Goal: Information Seeking & Learning: Learn about a topic

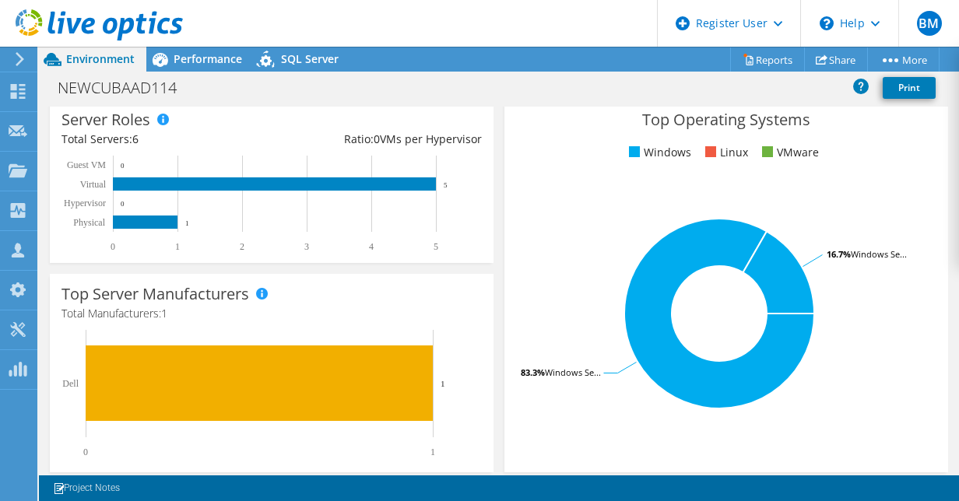
scroll to position [254, 0]
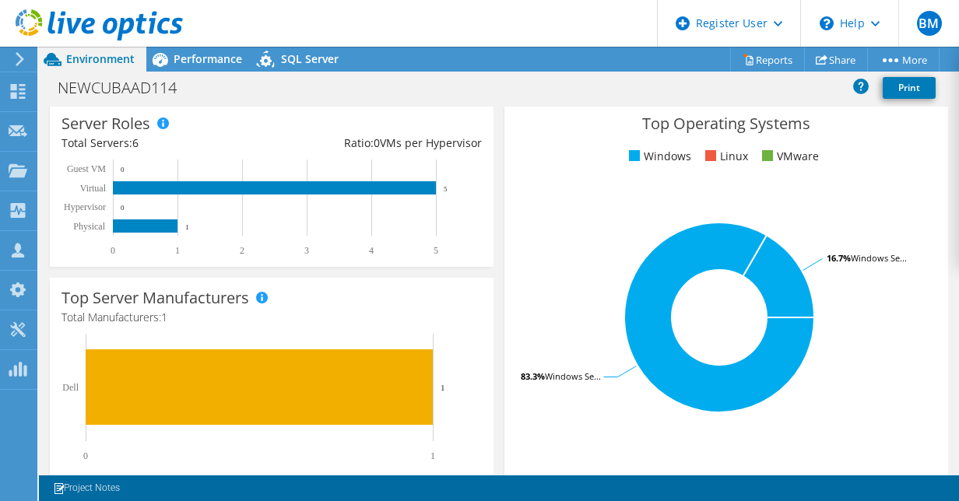
click at [568, 241] on rect at bounding box center [719, 317] width 406 height 272
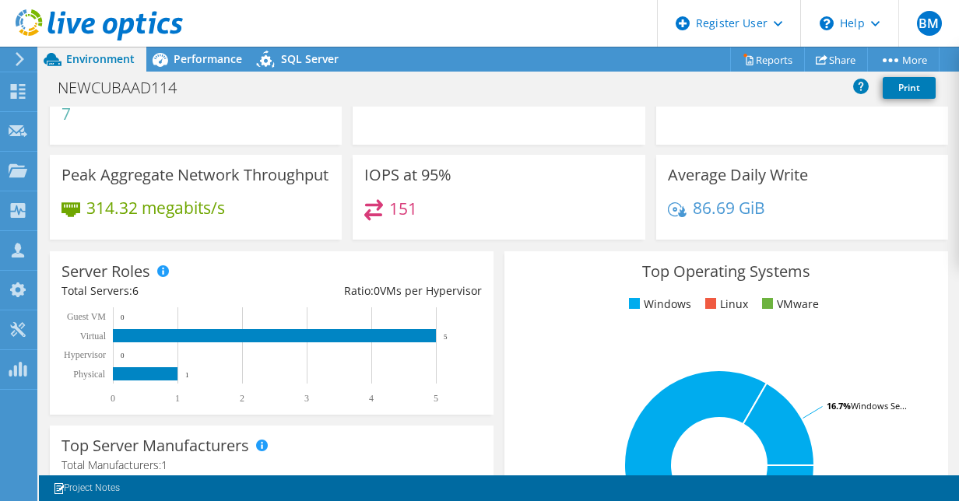
scroll to position [100, 0]
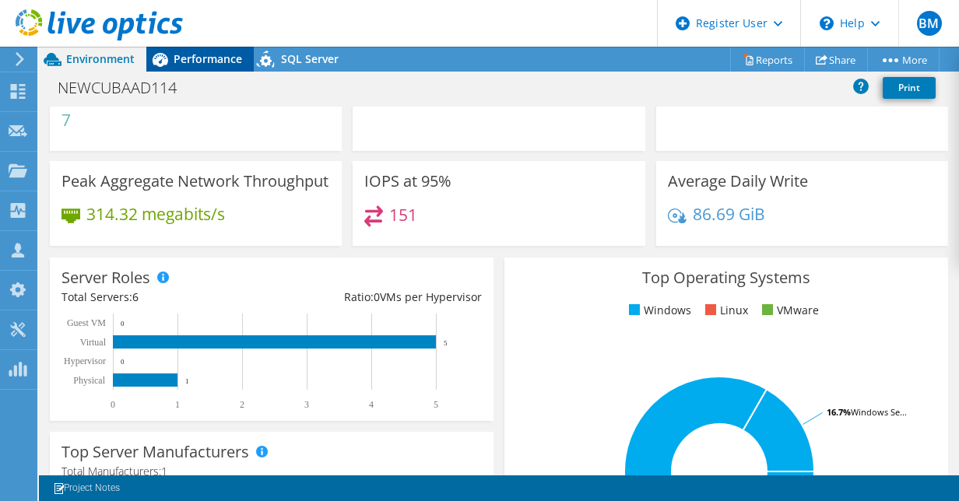
click at [183, 51] on span "Performance" at bounding box center [208, 58] width 68 height 15
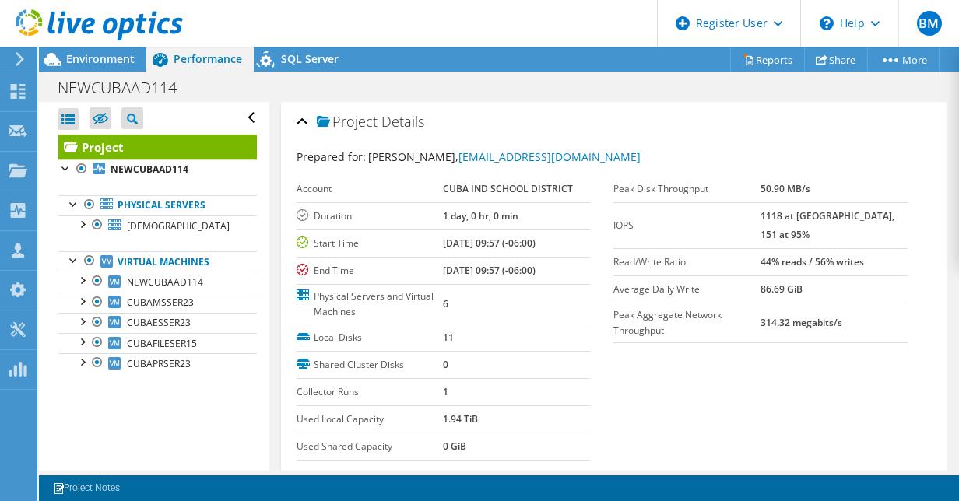
click at [496, 89] on div "NEWCUBAAD114 Print" at bounding box center [499, 87] width 920 height 29
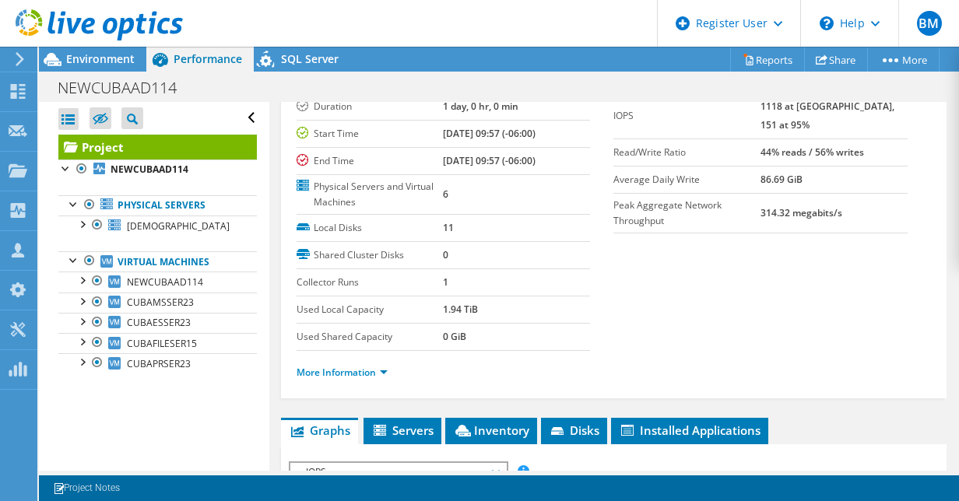
scroll to position [110, 0]
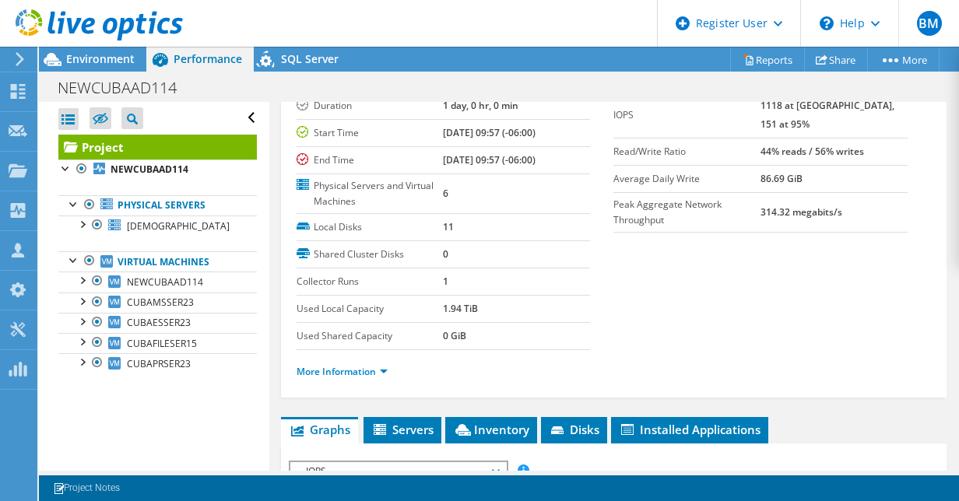
click at [345, 375] on li "More Information" at bounding box center [346, 371] width 100 height 17
click at [345, 367] on link "More Information" at bounding box center [341, 371] width 91 height 13
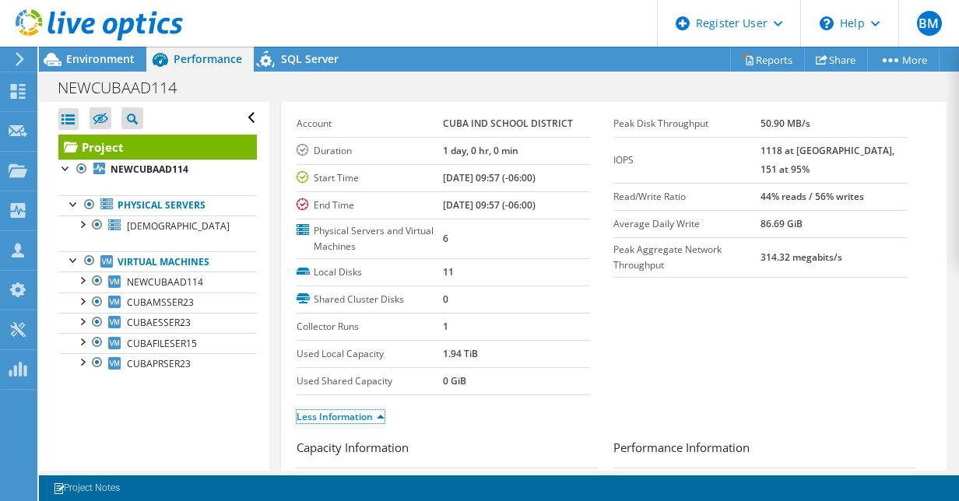
scroll to position [0, 0]
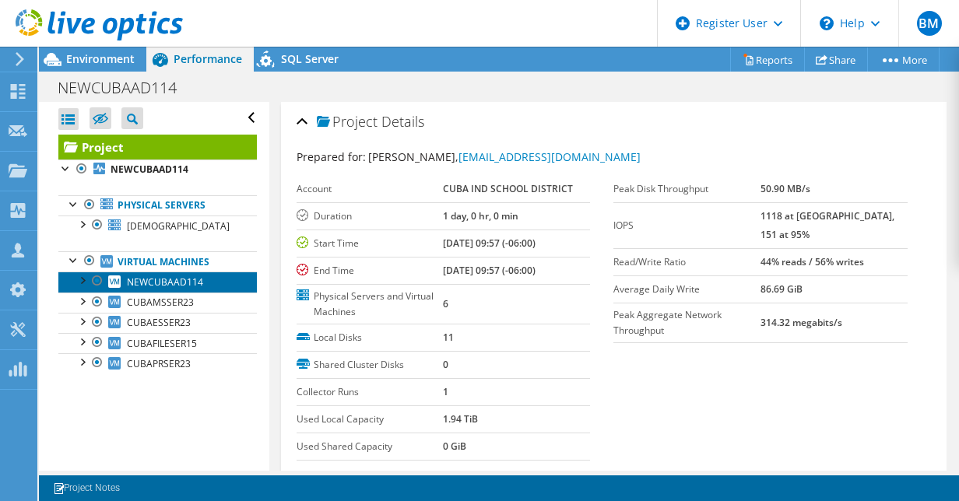
click at [168, 279] on span "NEWCUBAAD114" at bounding box center [165, 281] width 76 height 13
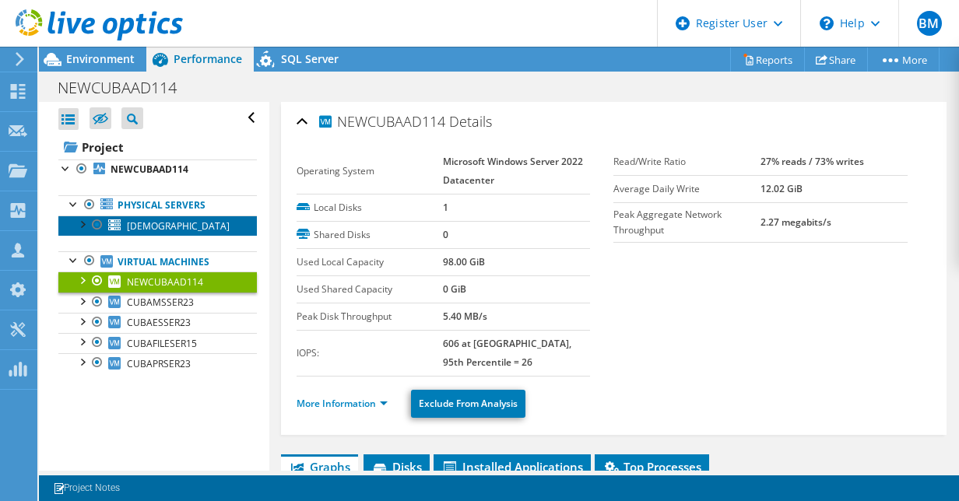
click at [172, 227] on span "[DEMOGRAPHIC_DATA]" at bounding box center [178, 225] width 103 height 13
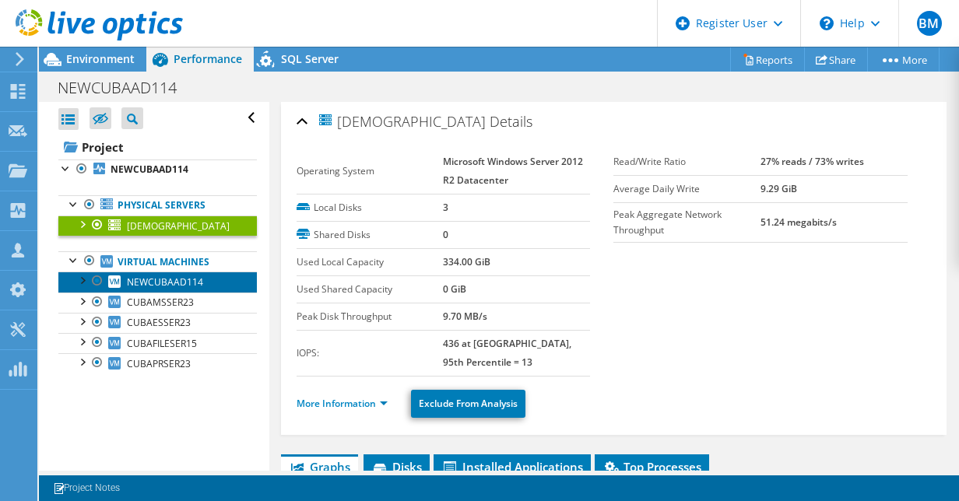
click at [152, 277] on span "NEWCUBAAD114" at bounding box center [165, 281] width 76 height 13
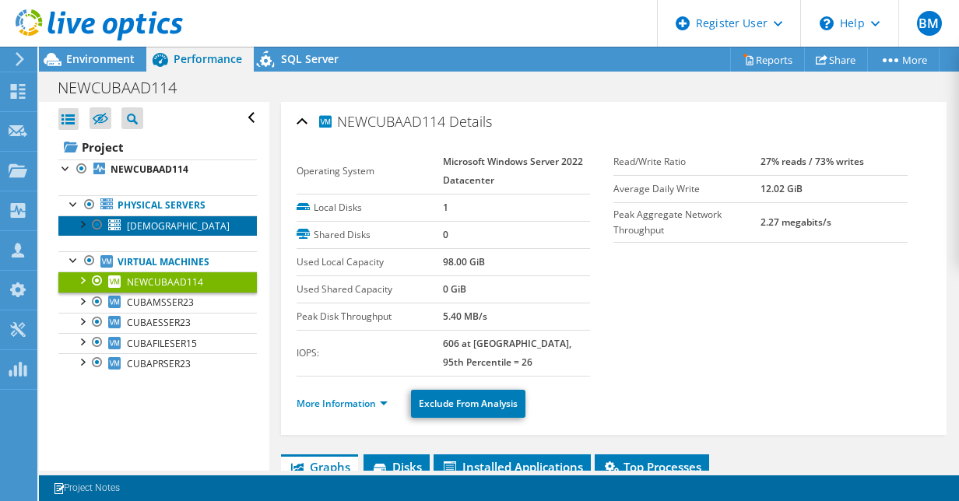
click at [169, 225] on span "[DEMOGRAPHIC_DATA]" at bounding box center [178, 225] width 103 height 13
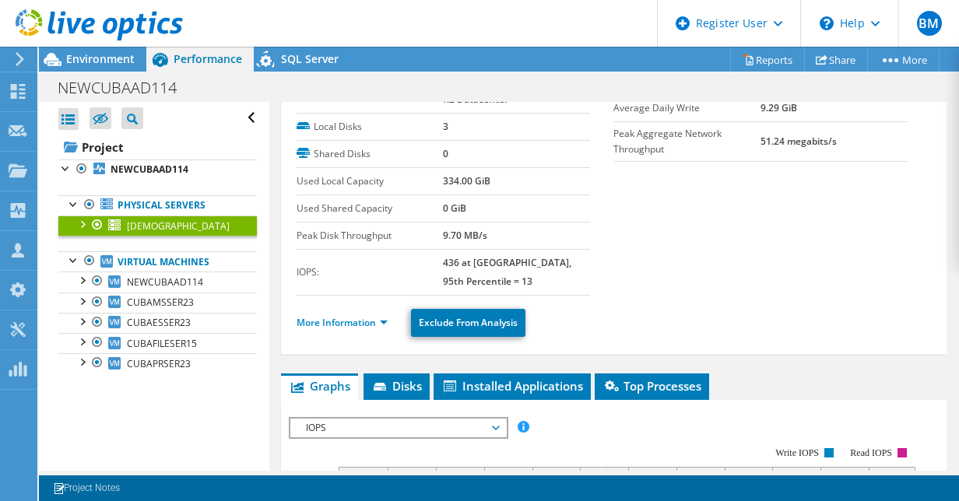
scroll to position [80, 0]
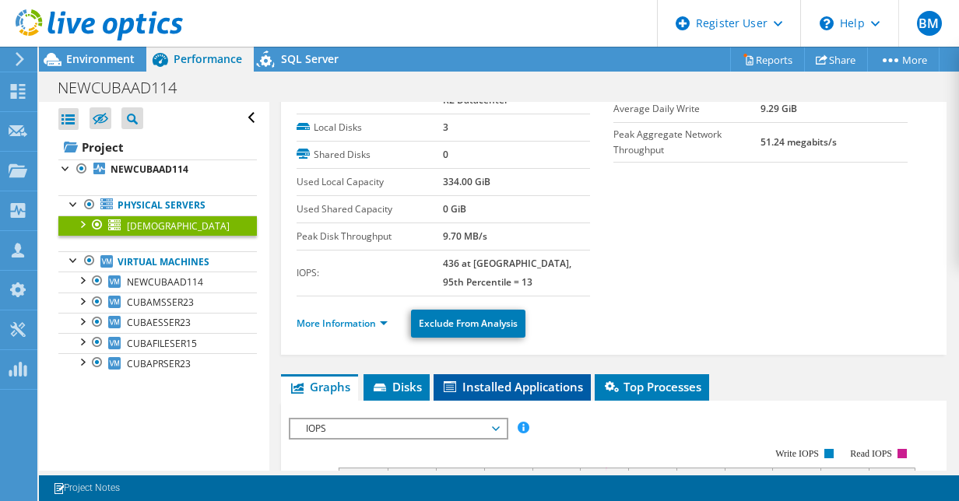
click at [501, 387] on span "Installed Applications" at bounding box center [512, 387] width 142 height 16
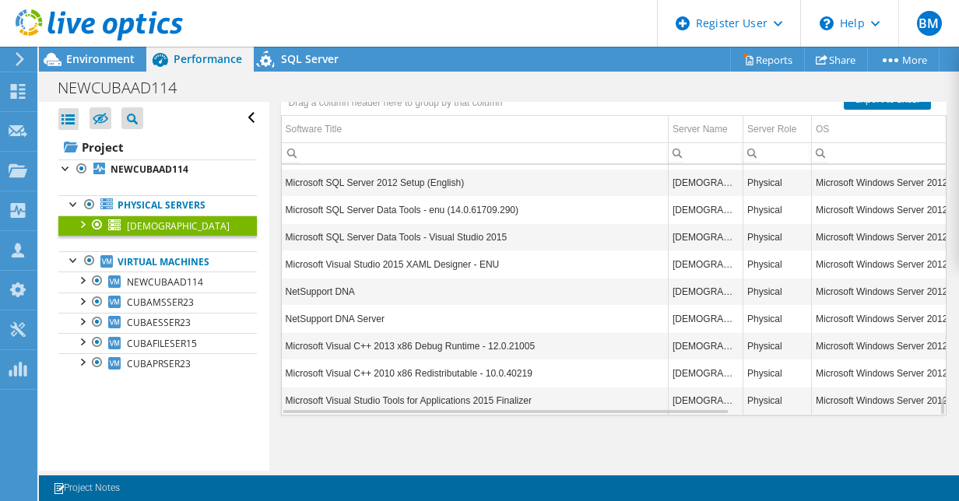
scroll to position [0, 0]
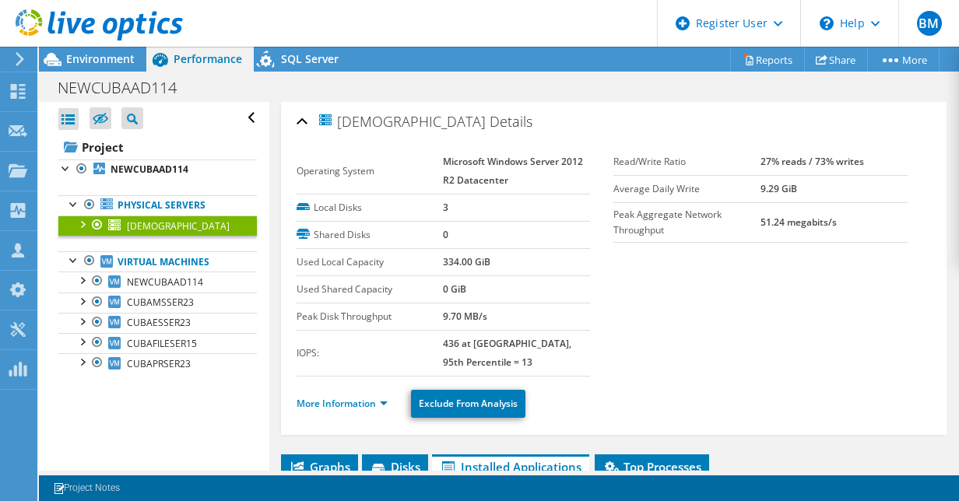
click at [314, 406] on li "More Information" at bounding box center [346, 403] width 100 height 17
click at [316, 397] on link "More Information" at bounding box center [341, 403] width 91 height 13
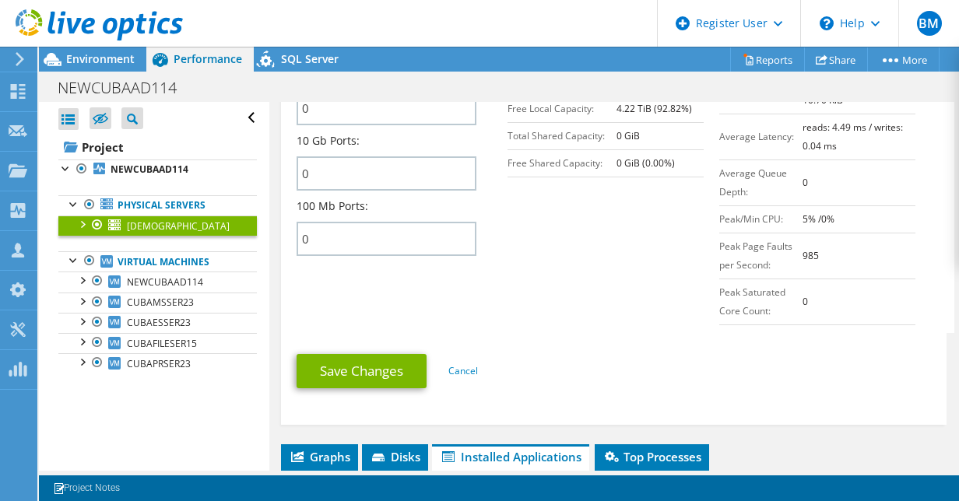
scroll to position [826, 0]
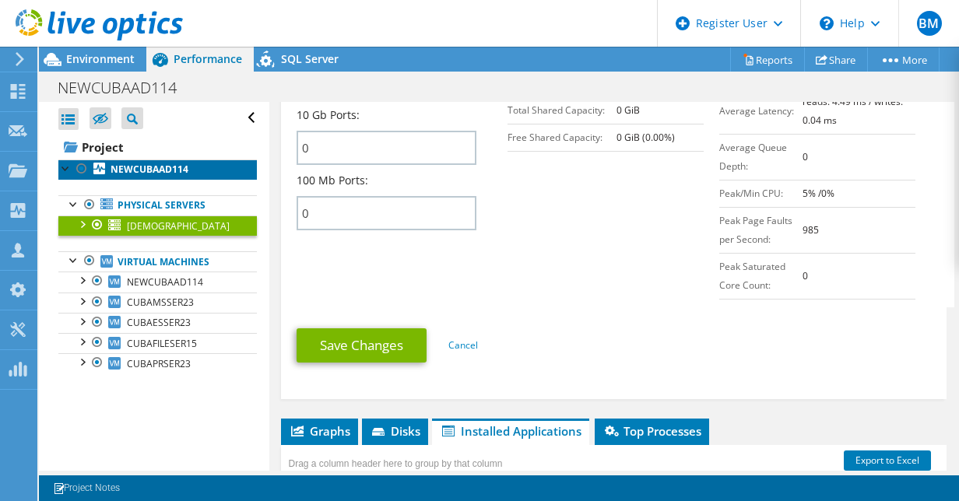
click at [111, 160] on link "NEWCUBAAD114" at bounding box center [157, 170] width 198 height 20
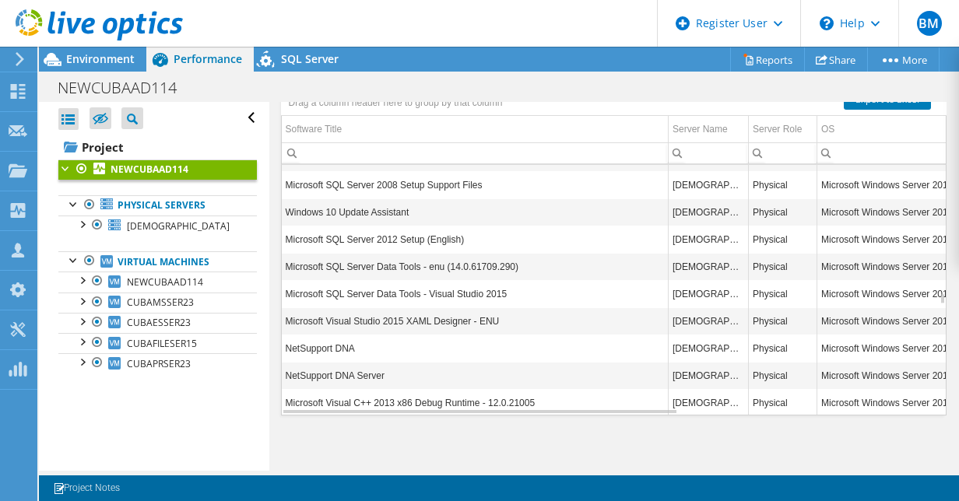
scroll to position [4953, 0]
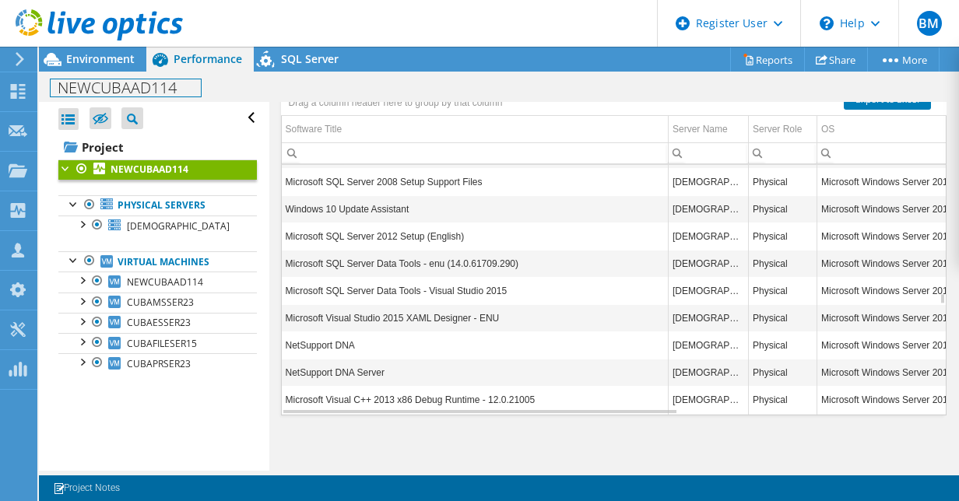
click at [114, 73] on div "NEWCUBAAD114 Print" at bounding box center [499, 87] width 920 height 29
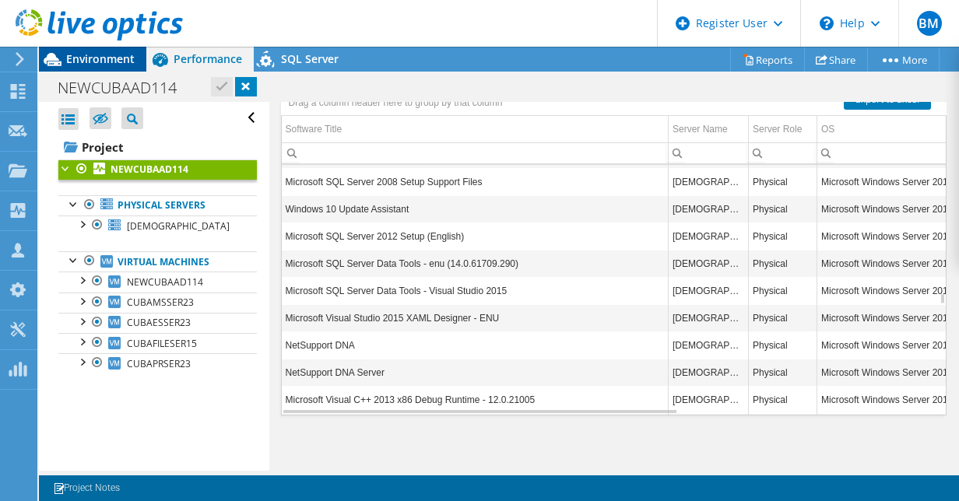
click at [112, 65] on span "Environment" at bounding box center [100, 58] width 68 height 15
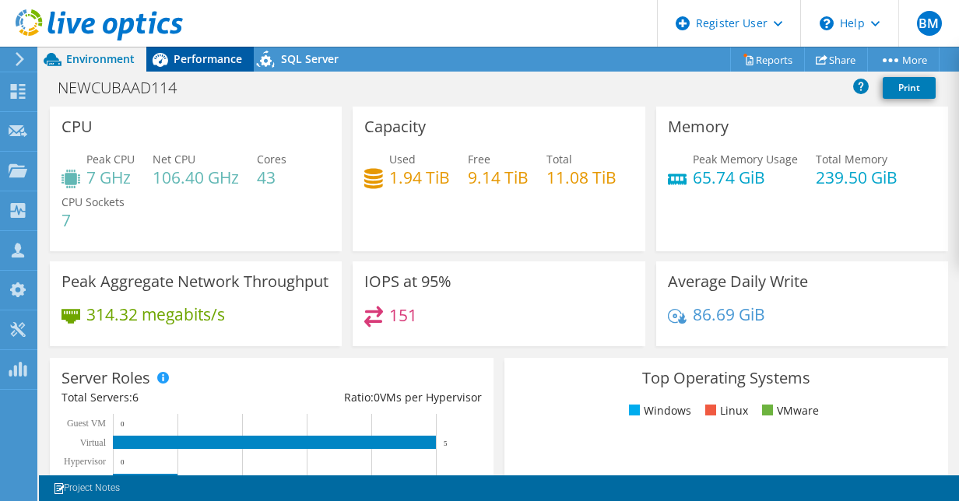
click at [193, 53] on span "Performance" at bounding box center [208, 58] width 68 height 15
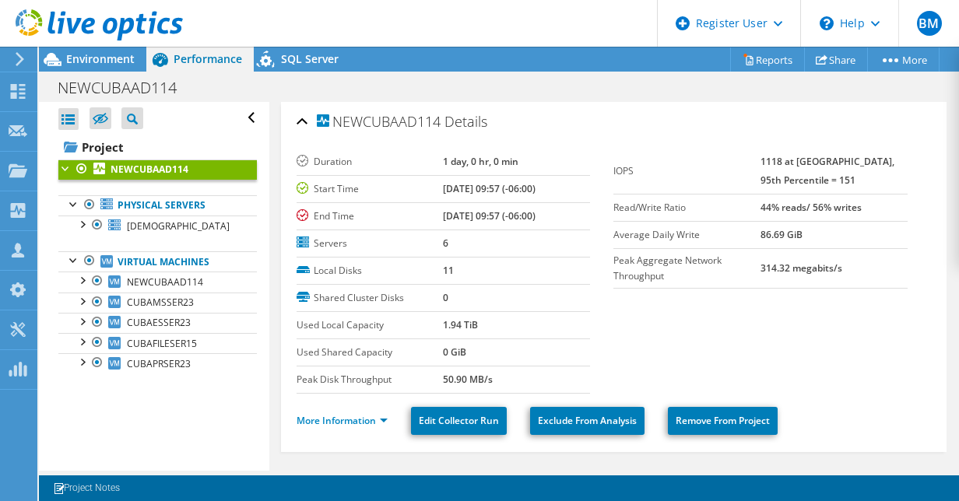
scroll to position [3178, 0]
click at [342, 419] on link "More Information" at bounding box center [341, 420] width 91 height 13
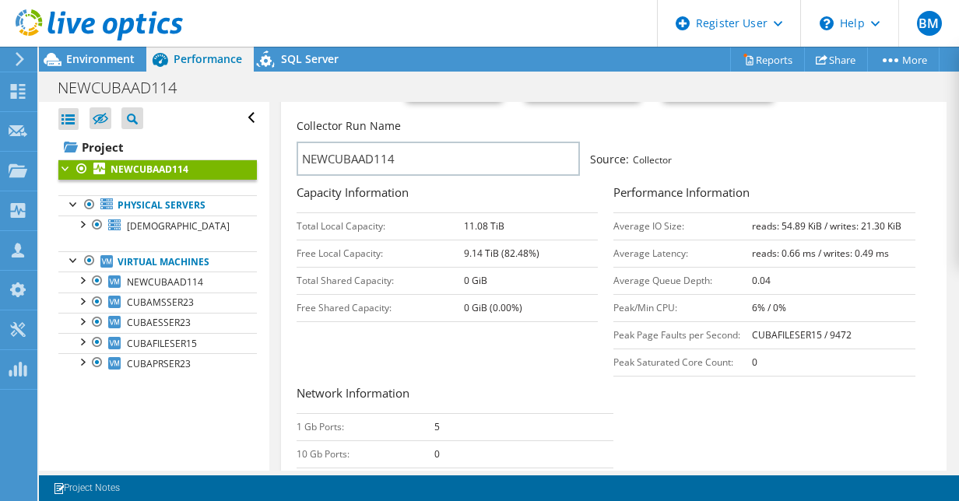
scroll to position [333, 0]
click at [189, 411] on div "Open All Close All Hide Excluded Nodes Project Tree Filter" at bounding box center [154, 286] width 230 height 369
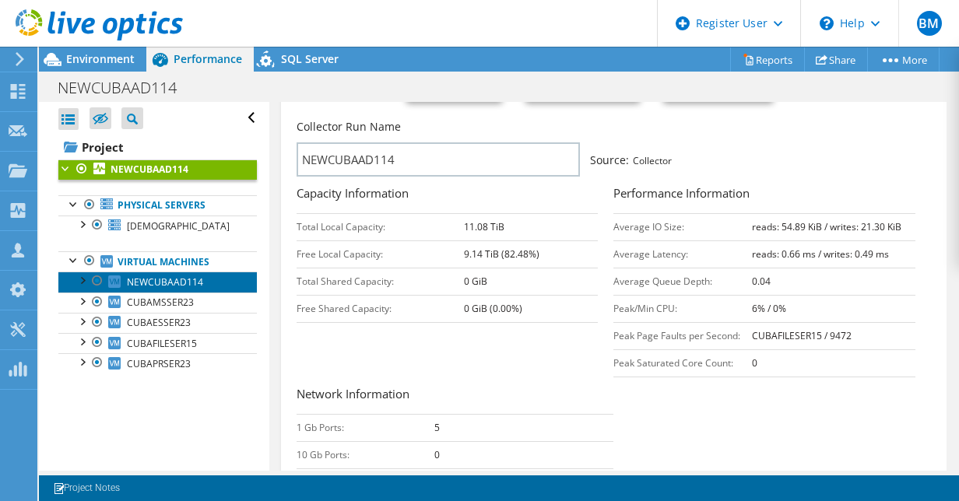
click at [132, 282] on span "NEWCUBAAD114" at bounding box center [165, 281] width 76 height 13
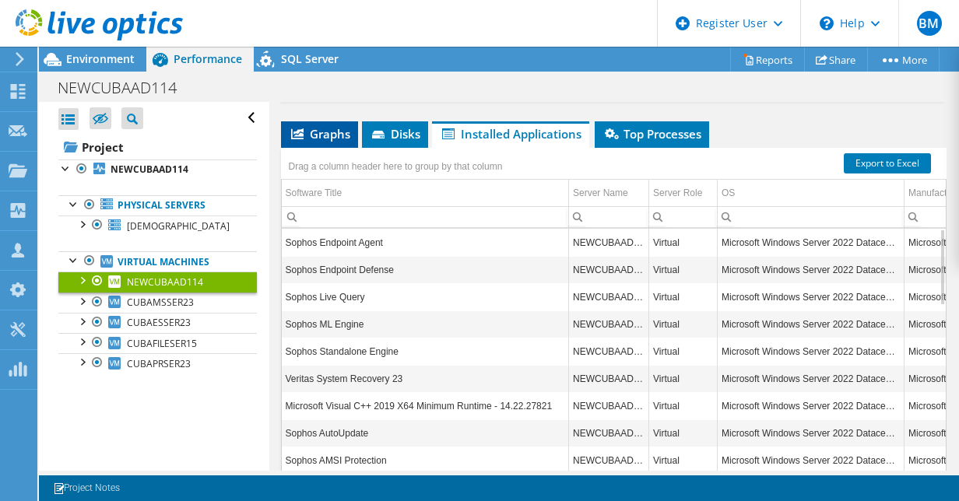
click at [320, 121] on li "Graphs" at bounding box center [319, 134] width 77 height 26
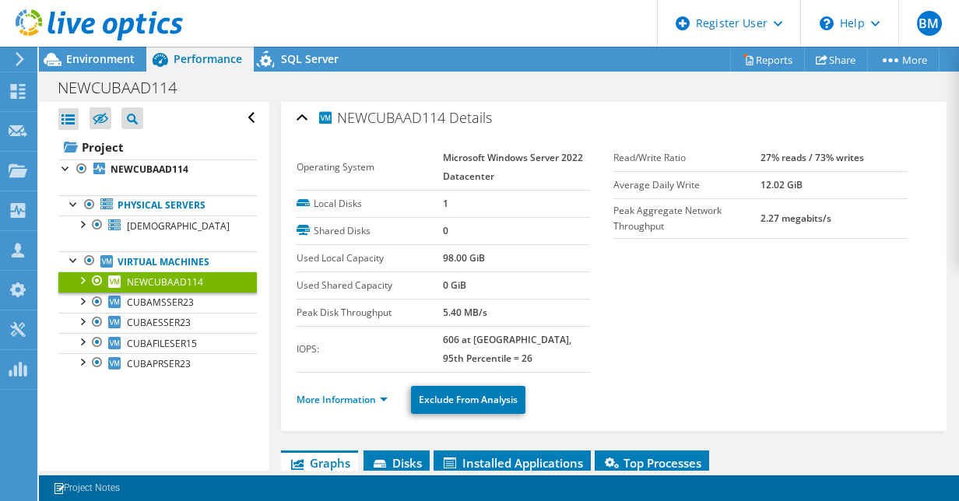
scroll to position [0, 0]
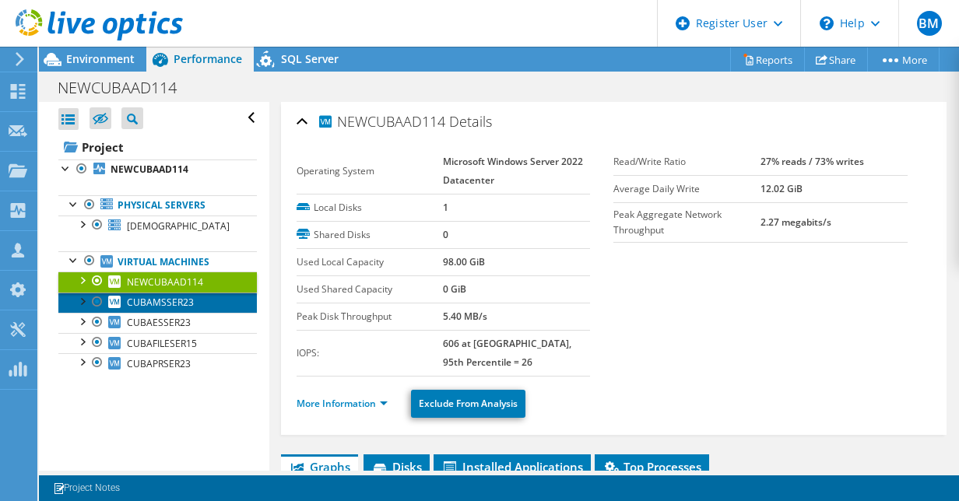
click at [170, 305] on span "CUBAMSSER23" at bounding box center [160, 302] width 67 height 13
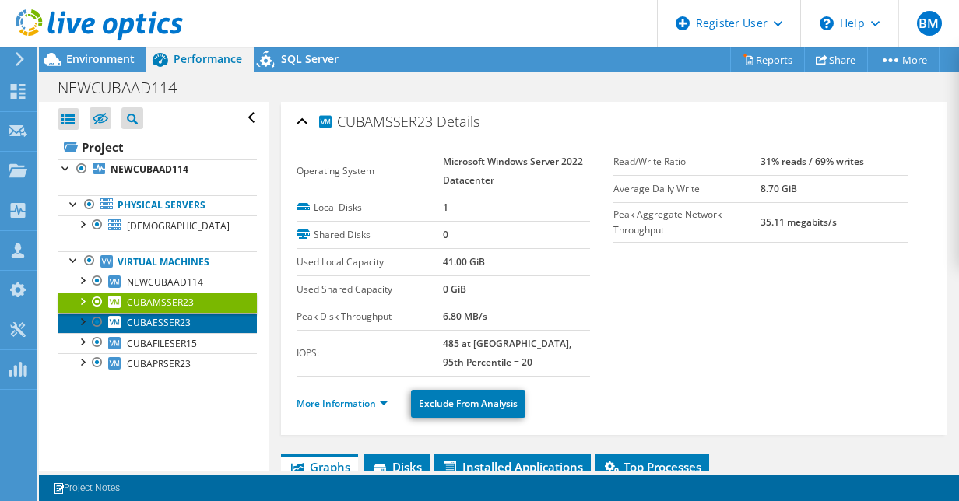
click at [154, 322] on span "CUBAESSER23" at bounding box center [159, 322] width 64 height 13
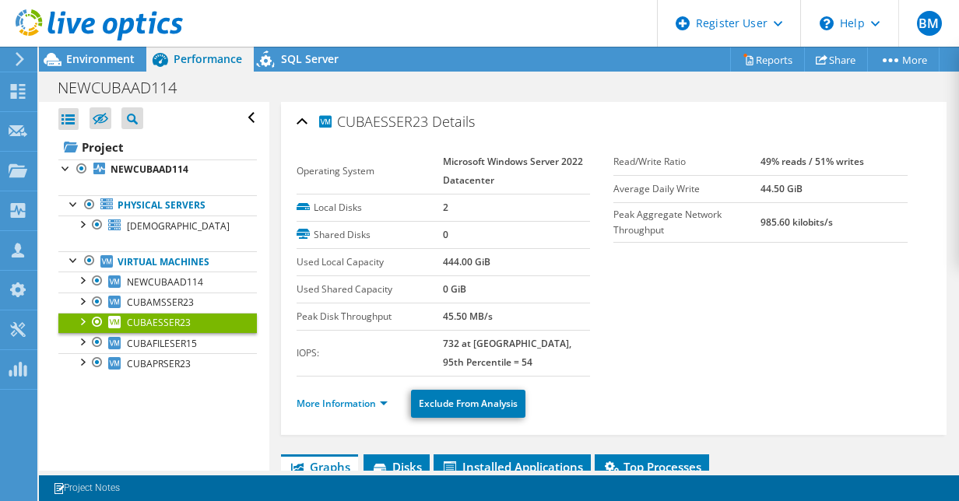
click at [491, 93] on div "NEWCUBAAD114 Print" at bounding box center [499, 87] width 920 height 29
click at [506, 79] on div "NEWCUBAAD114 Print" at bounding box center [499, 87] width 920 height 29
click at [493, 40] on header "BM Dell User [PERSON_NAME] [EMAIL_ADDRESS][PERSON_NAME][DOMAIN_NAME] Dell My Pr…" at bounding box center [479, 23] width 959 height 47
click at [121, 75] on div "NEWCUBAAD114 Print" at bounding box center [499, 87] width 920 height 29
click at [107, 63] on span "Environment" at bounding box center [100, 58] width 68 height 15
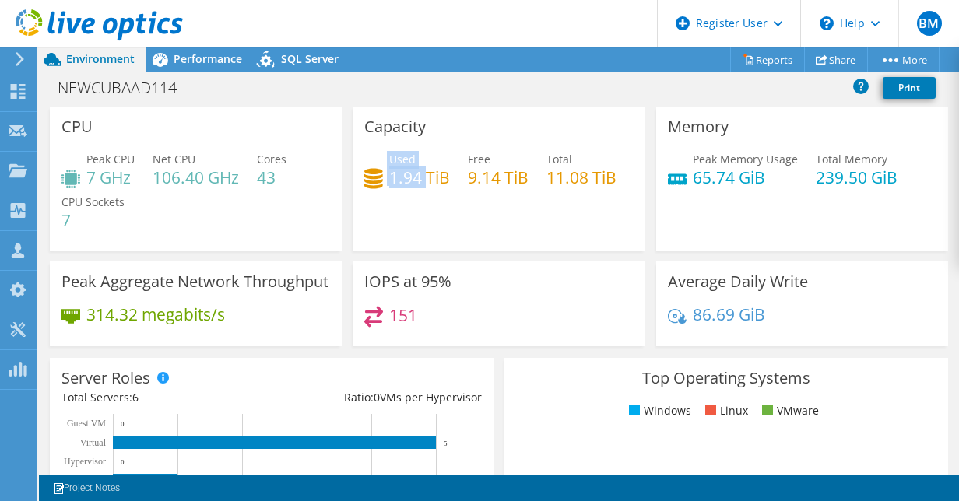
drag, startPoint x: 424, startPoint y: 180, endPoint x: 369, endPoint y: 180, distance: 55.2
click at [369, 180] on div "Used 1.94 TiB" at bounding box center [407, 168] width 86 height 35
click at [195, 66] on div "Performance" at bounding box center [199, 59] width 107 height 25
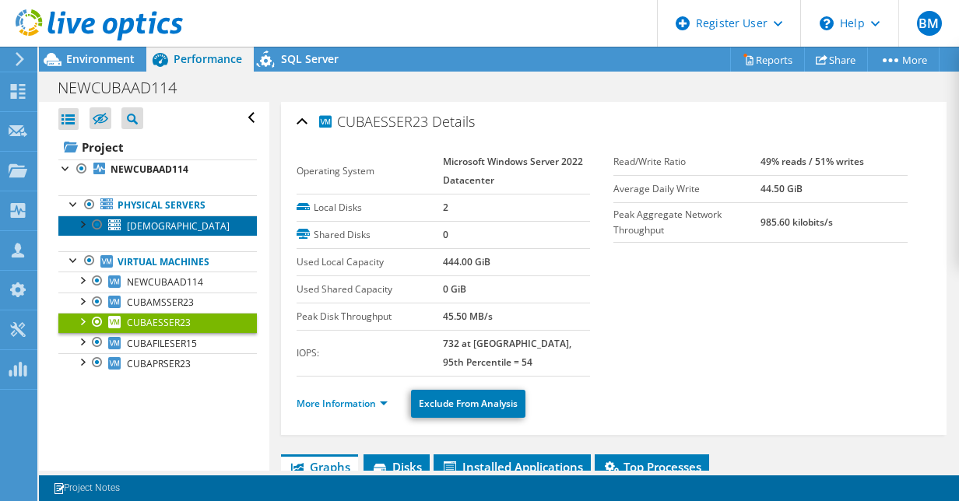
click at [146, 224] on span "[DEMOGRAPHIC_DATA]" at bounding box center [178, 225] width 103 height 13
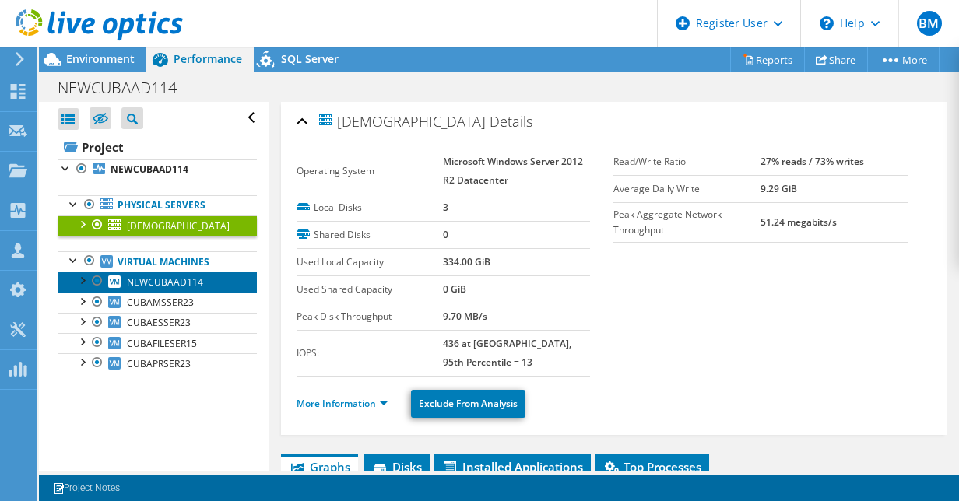
click at [151, 277] on span "NEWCUBAAD114" at bounding box center [165, 281] width 76 height 13
